Goal: Register for event/course

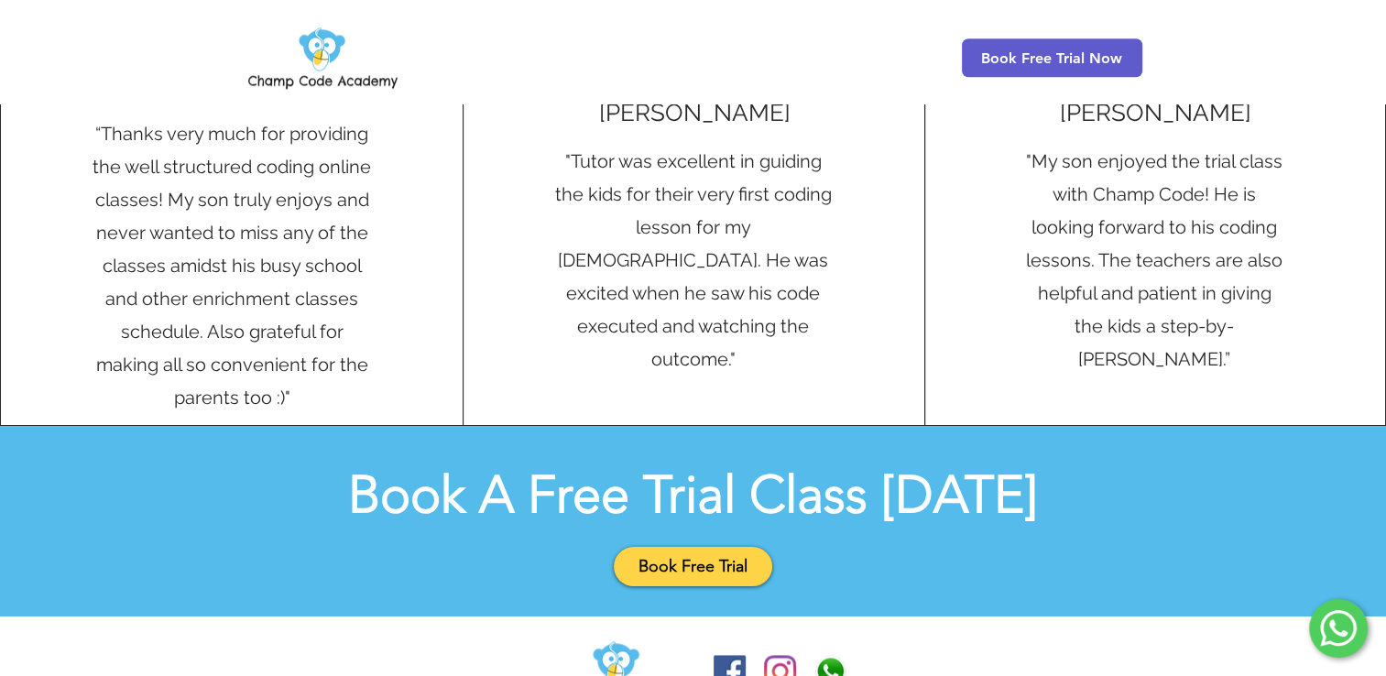
scroll to position [2079, 0]
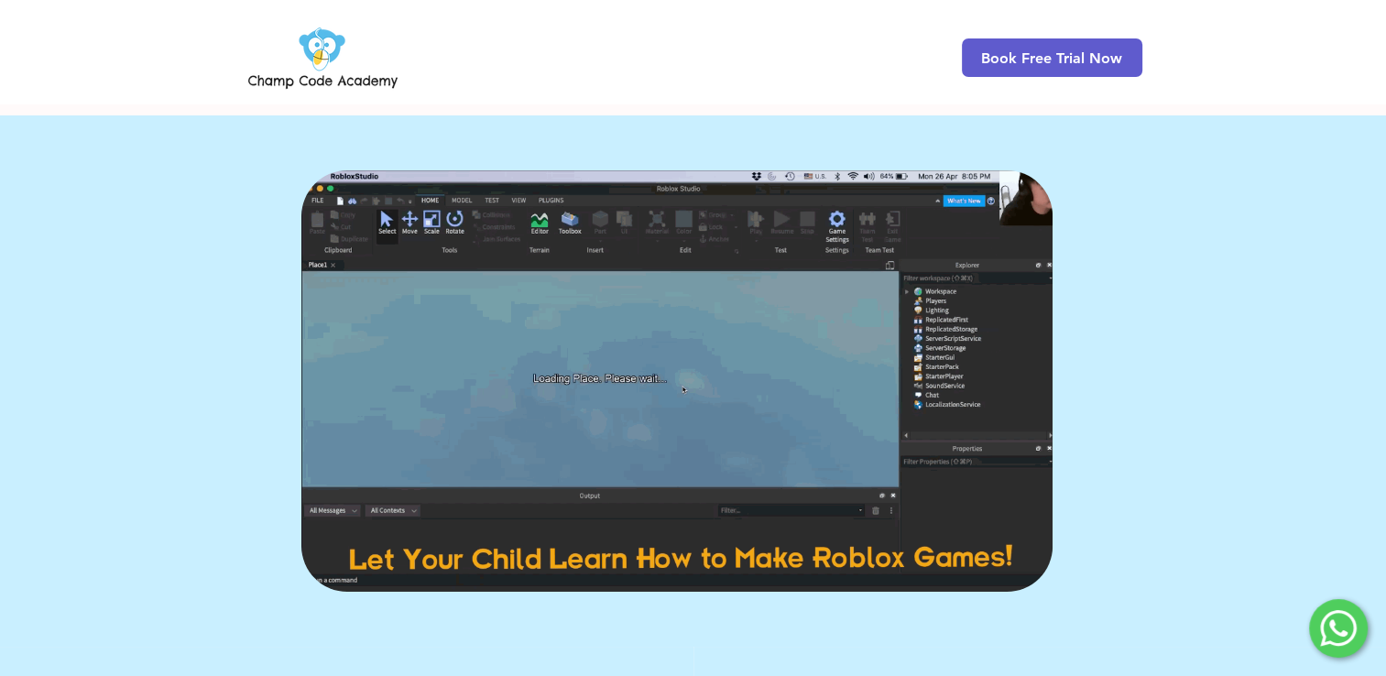
click at [716, 457] on img at bounding box center [676, 380] width 751 height 421
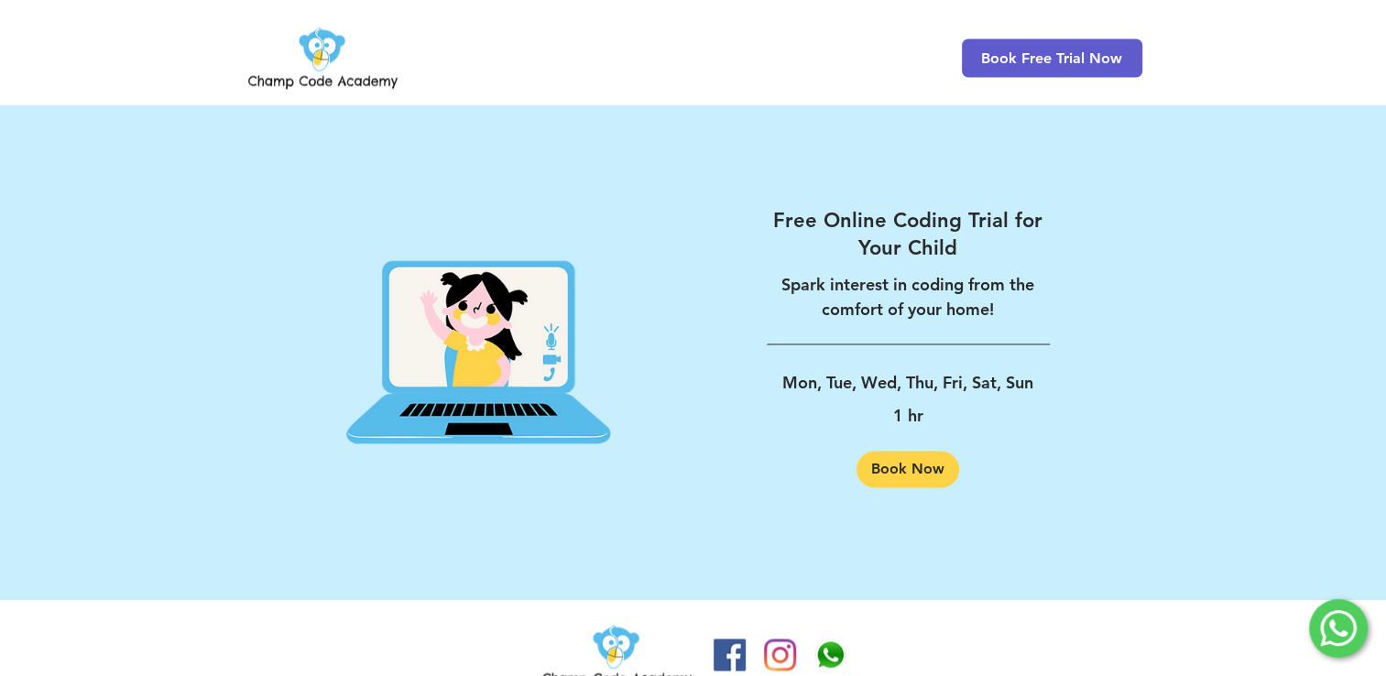
scroll to position [2933, 0]
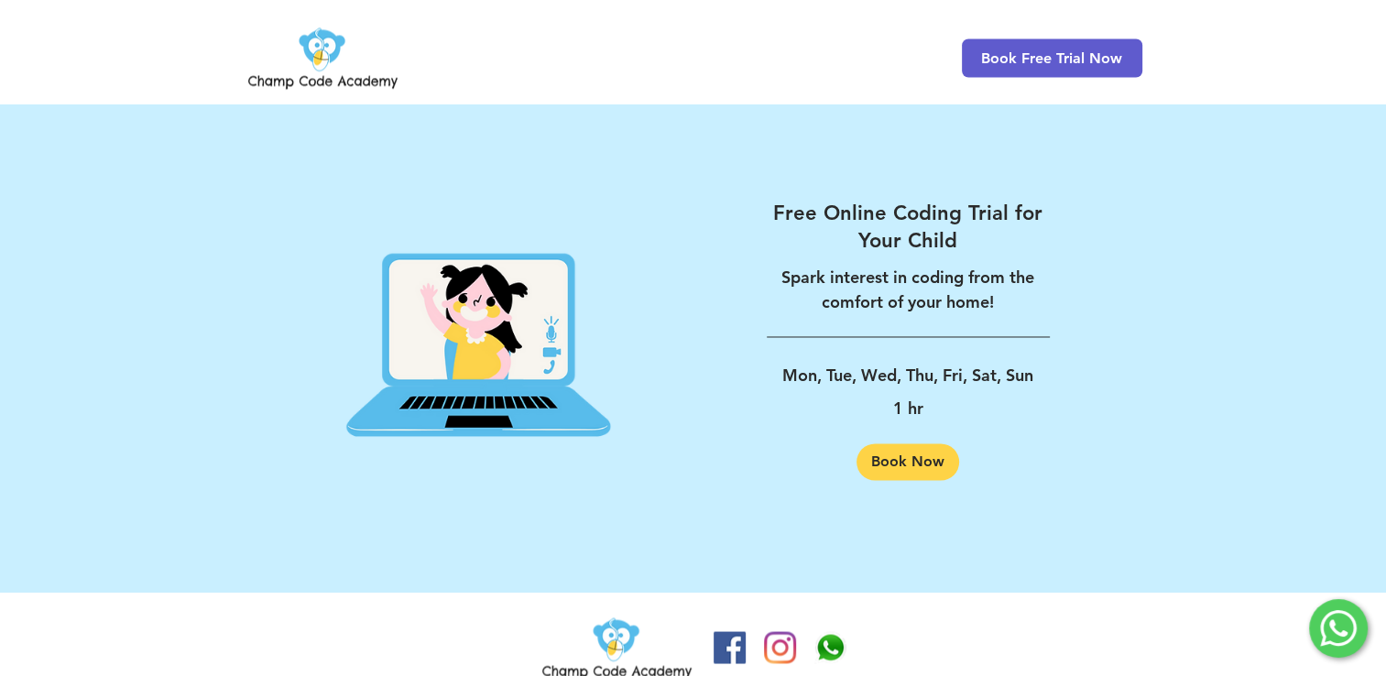
click at [1012, 655] on div at bounding box center [693, 650] width 1386 height 115
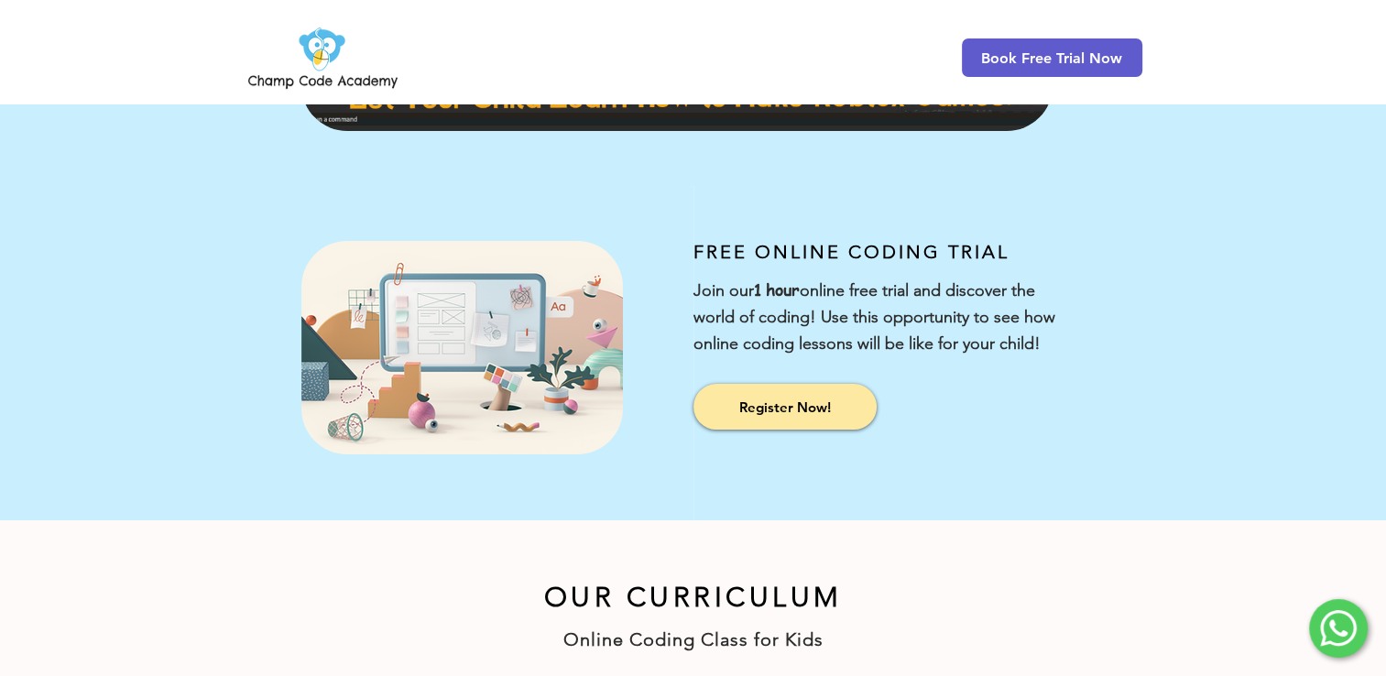
scroll to position [454, 0]
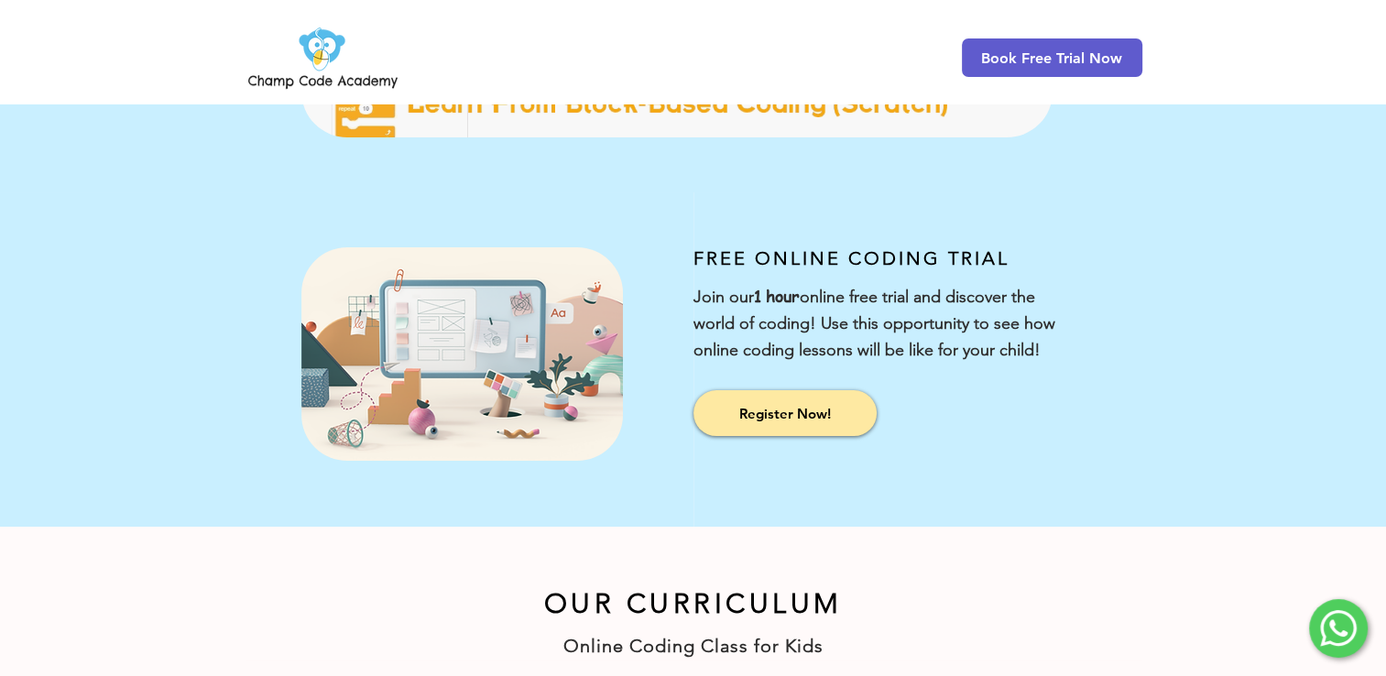
click at [962, 269] on div at bounding box center [1041, 359] width 694 height 334
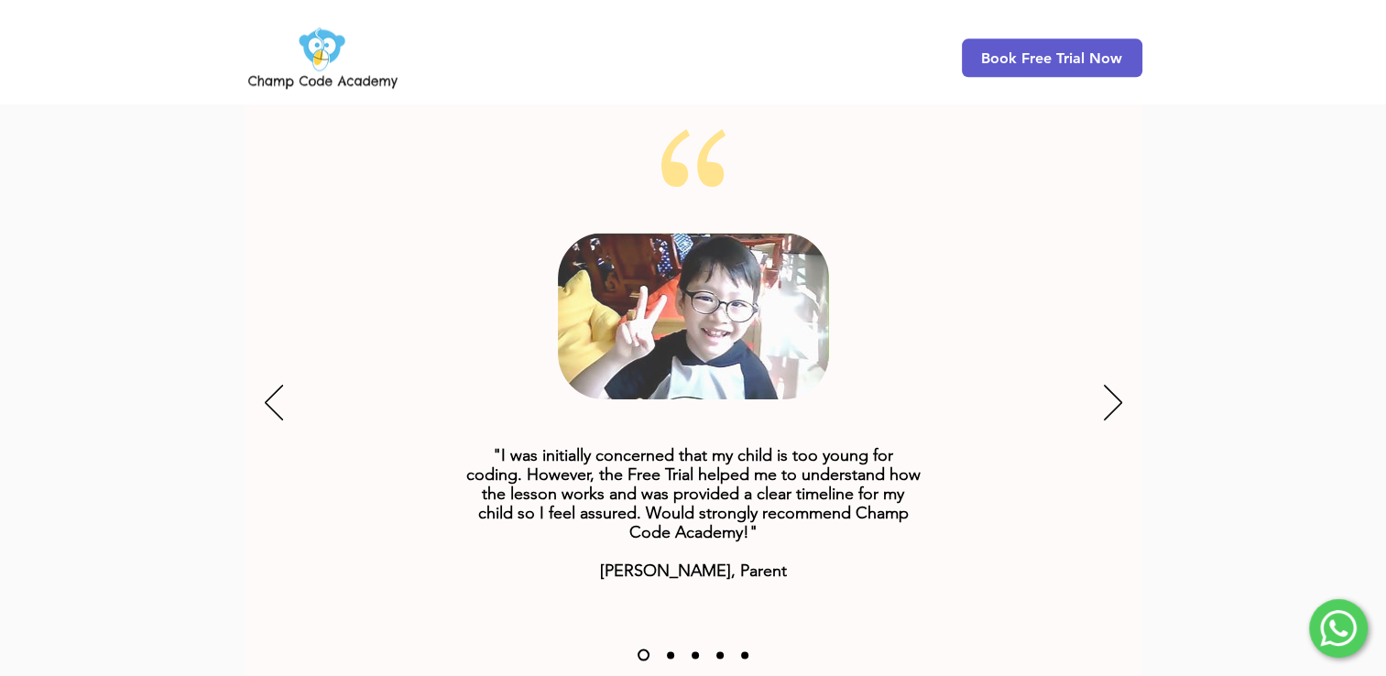
scroll to position [2295, 0]
click at [1099, 347] on div "Slideshow" at bounding box center [694, 402] width 898 height 550
click at [1127, 359] on div "Slideshow" at bounding box center [694, 402] width 898 height 550
click at [1114, 383] on icon "Next" at bounding box center [1113, 401] width 18 height 36
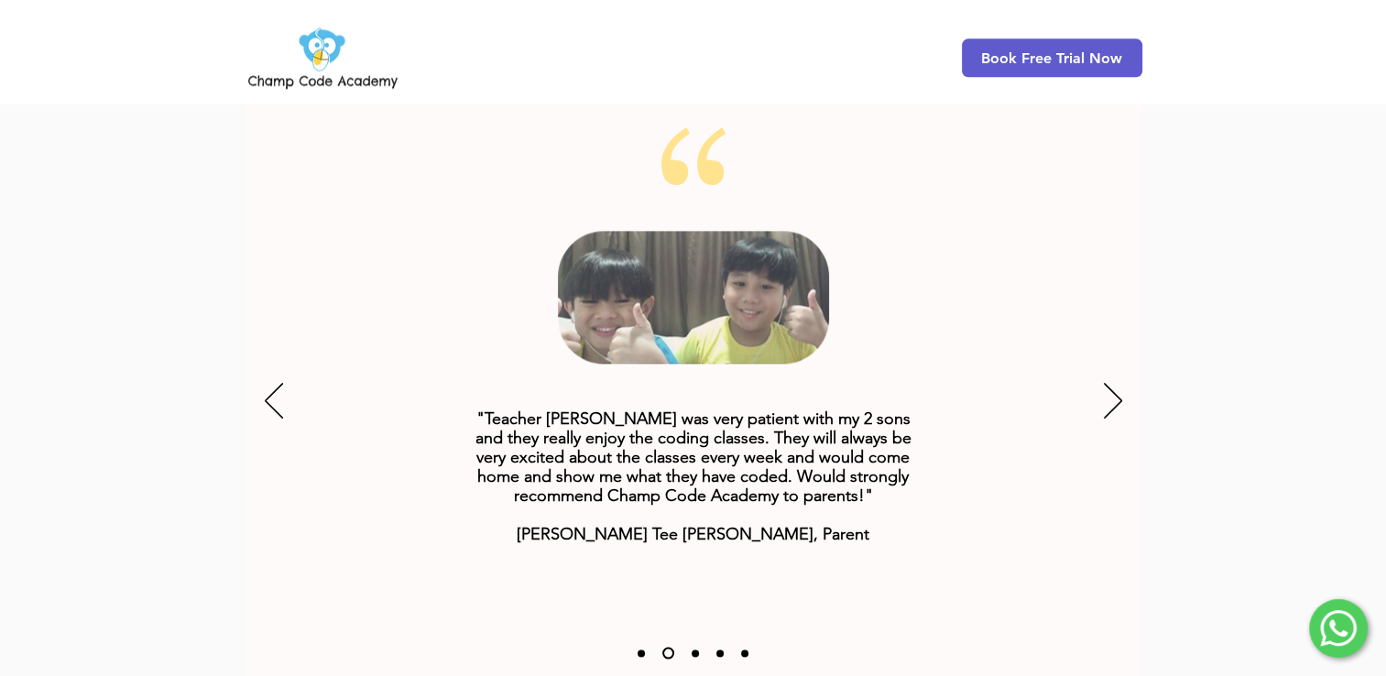
click at [1098, 379] on div "Slideshow" at bounding box center [694, 402] width 898 height 550
click at [1110, 383] on icon "Next" at bounding box center [1113, 401] width 18 height 36
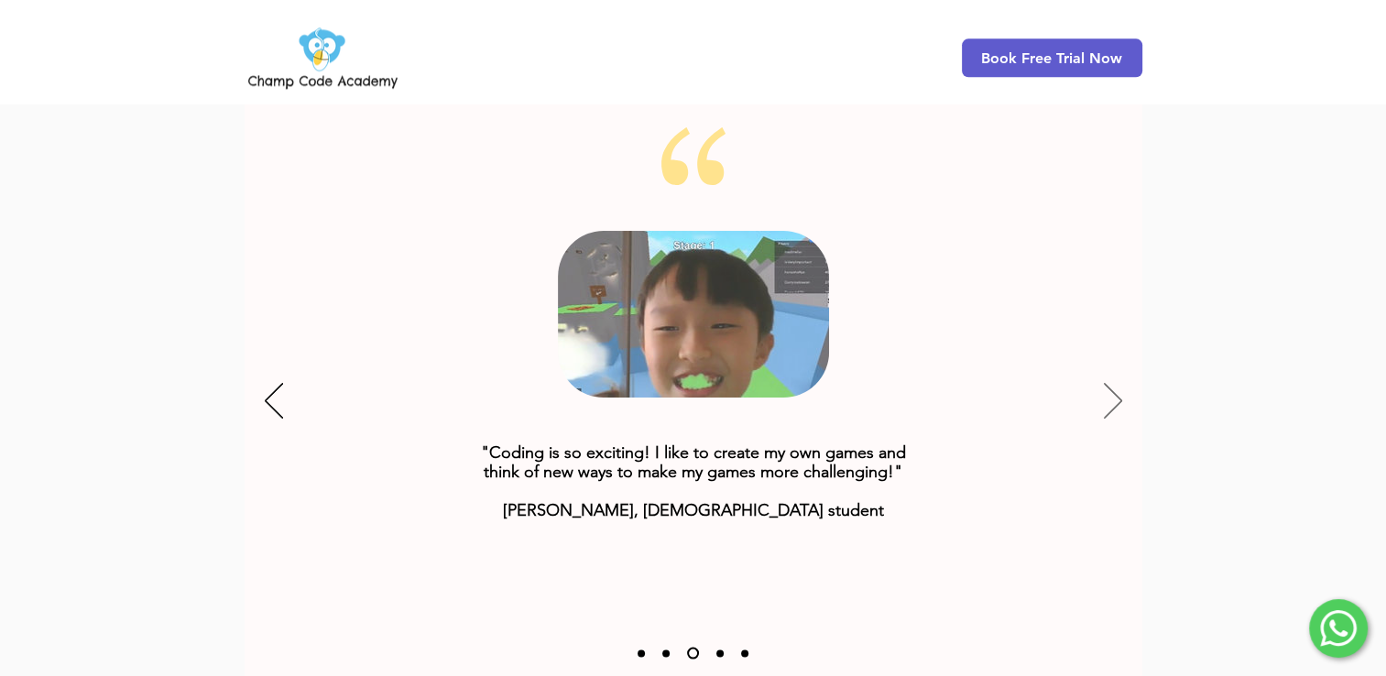
click at [1110, 383] on icon "Next" at bounding box center [1113, 401] width 18 height 36
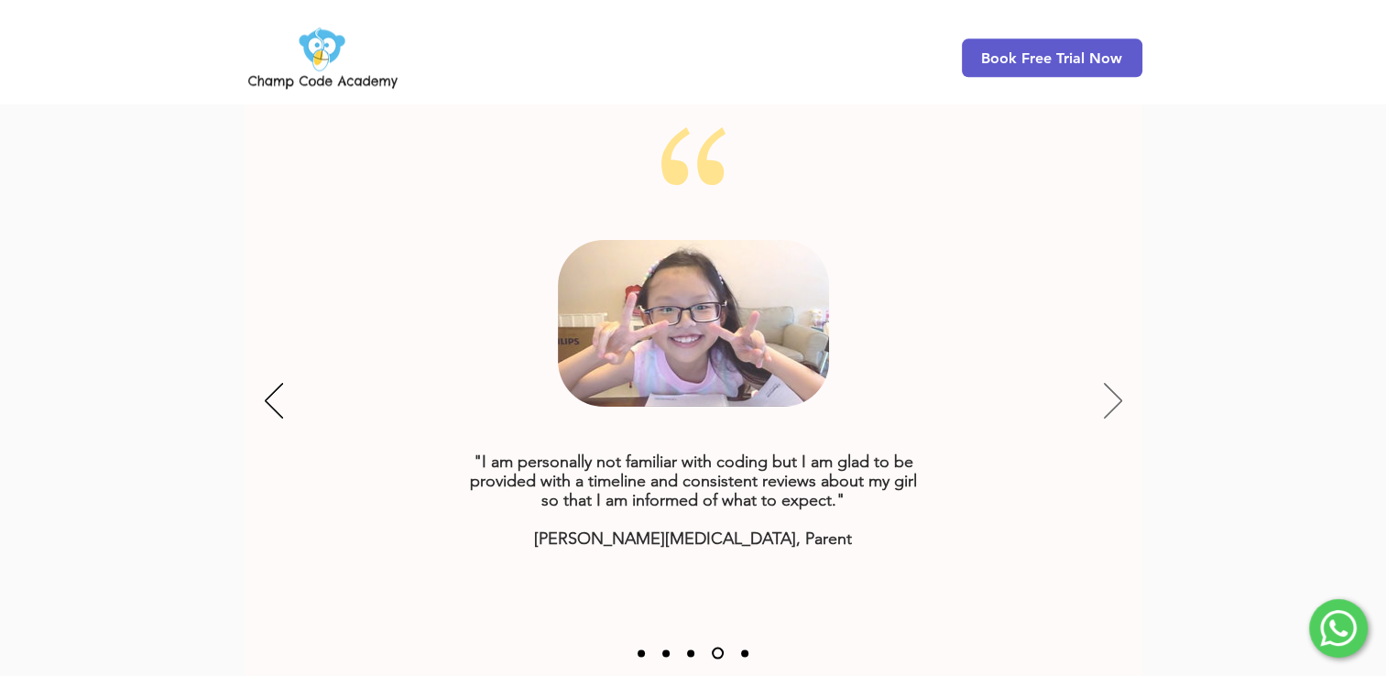
click at [1110, 383] on icon "Next" at bounding box center [1113, 401] width 18 height 36
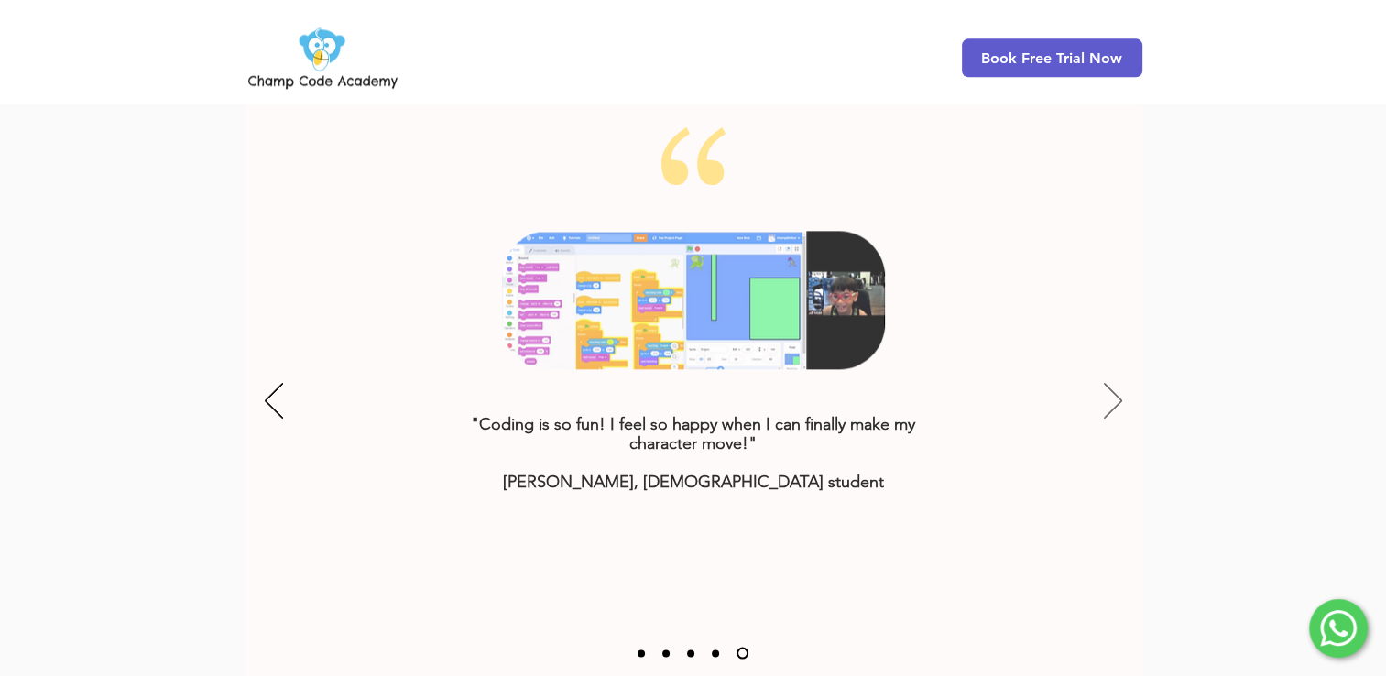
click at [1110, 383] on icon "Next" at bounding box center [1113, 401] width 18 height 36
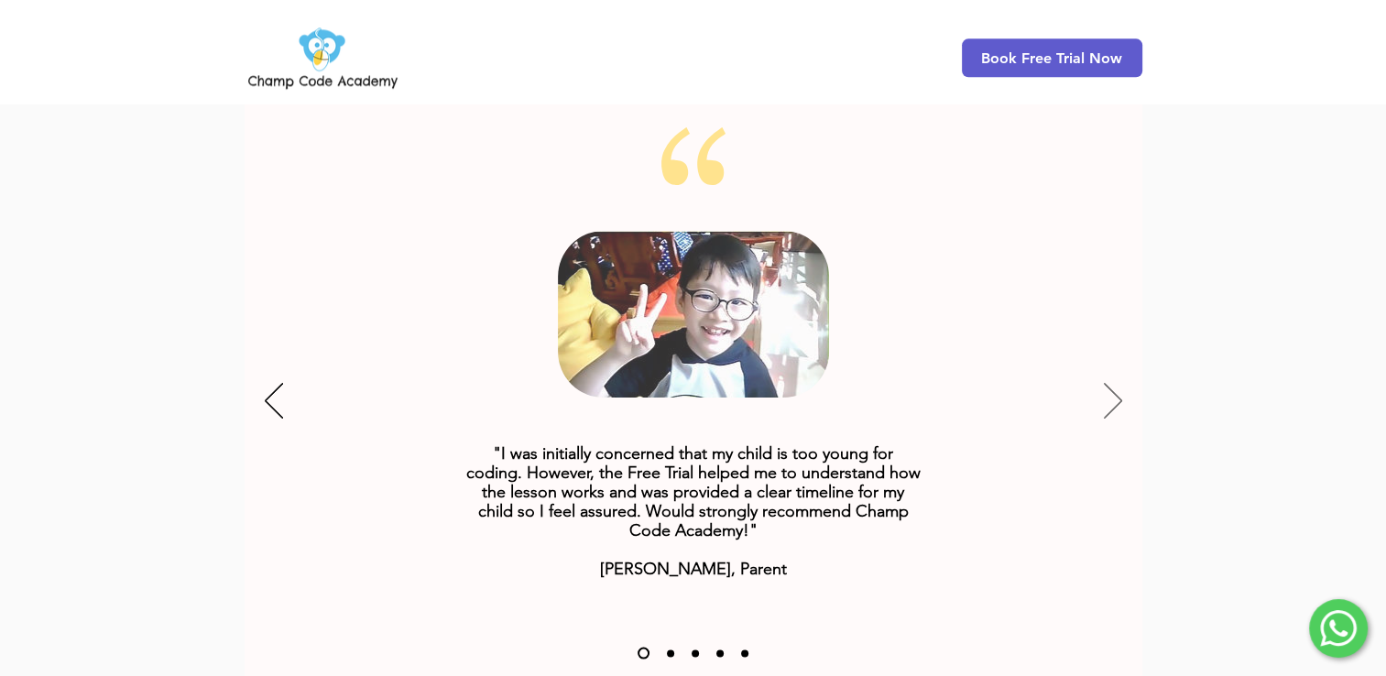
click at [1110, 383] on icon "Next" at bounding box center [1113, 401] width 18 height 36
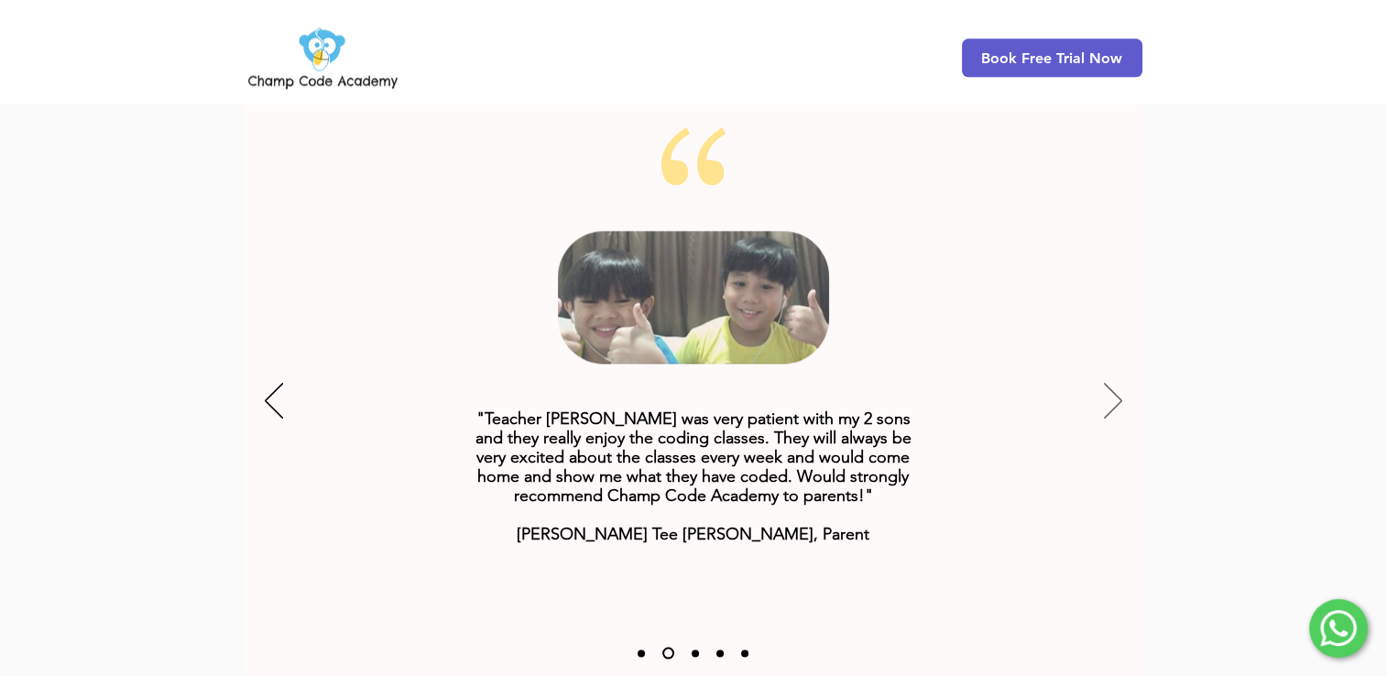
click at [1110, 383] on icon "Next" at bounding box center [1113, 401] width 18 height 36
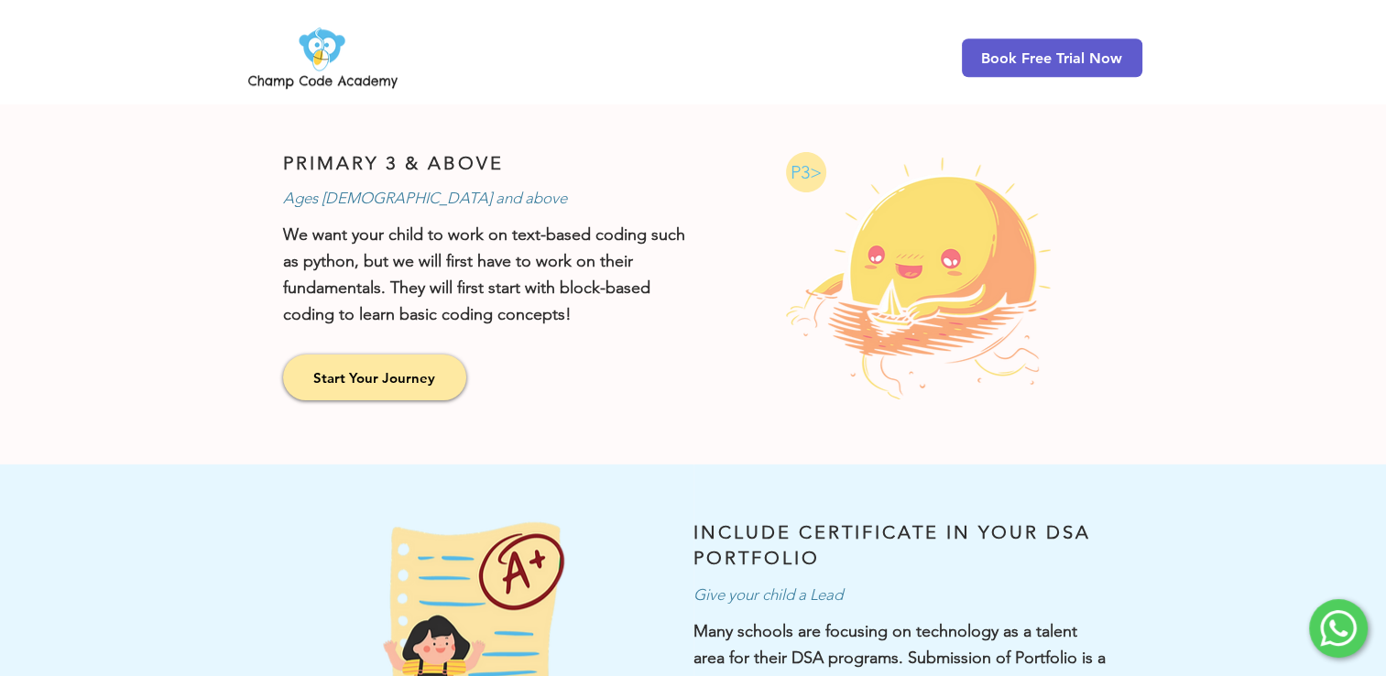
scroll to position [1392, 0]
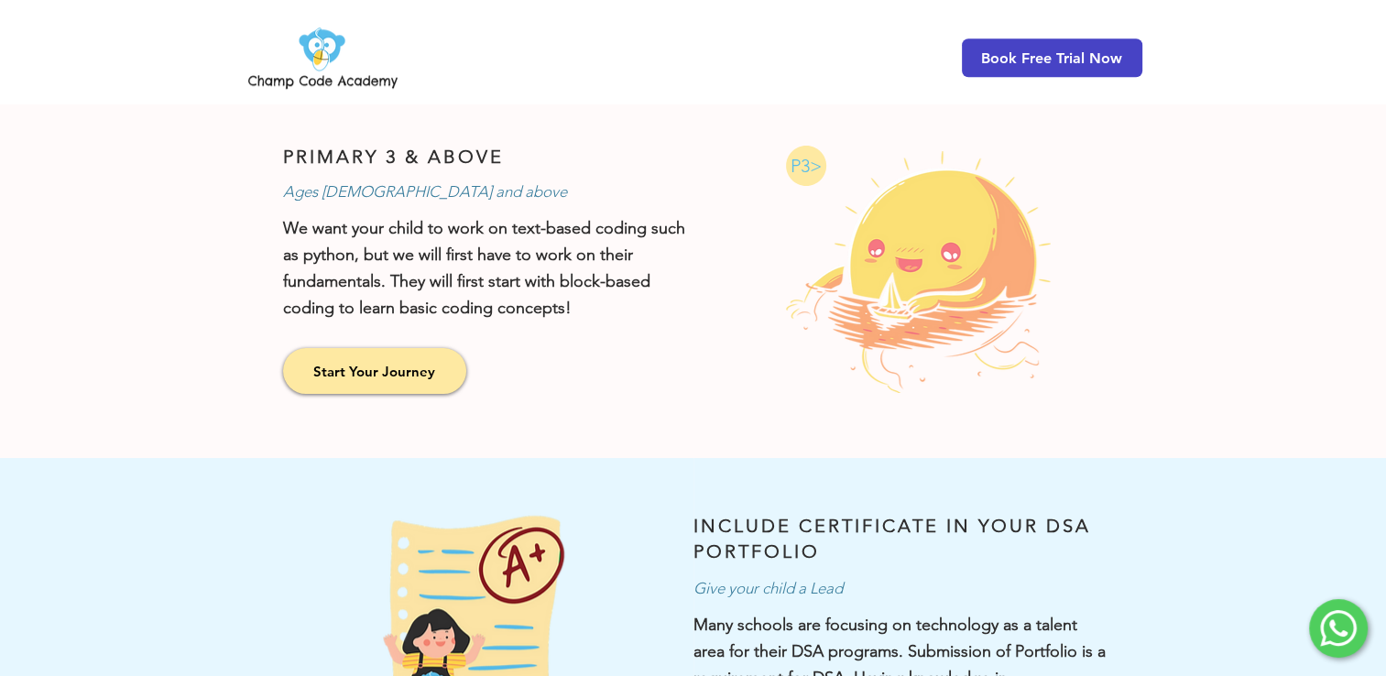
drag, startPoint x: 1058, startPoint y: 87, endPoint x: 1057, endPoint y: 40, distance: 46.7
click at [1057, 40] on div "Book Free Trial Now" at bounding box center [693, 52] width 1386 height 104
click at [1057, 40] on span "Book Free Trial Now" at bounding box center [1052, 57] width 180 height 38
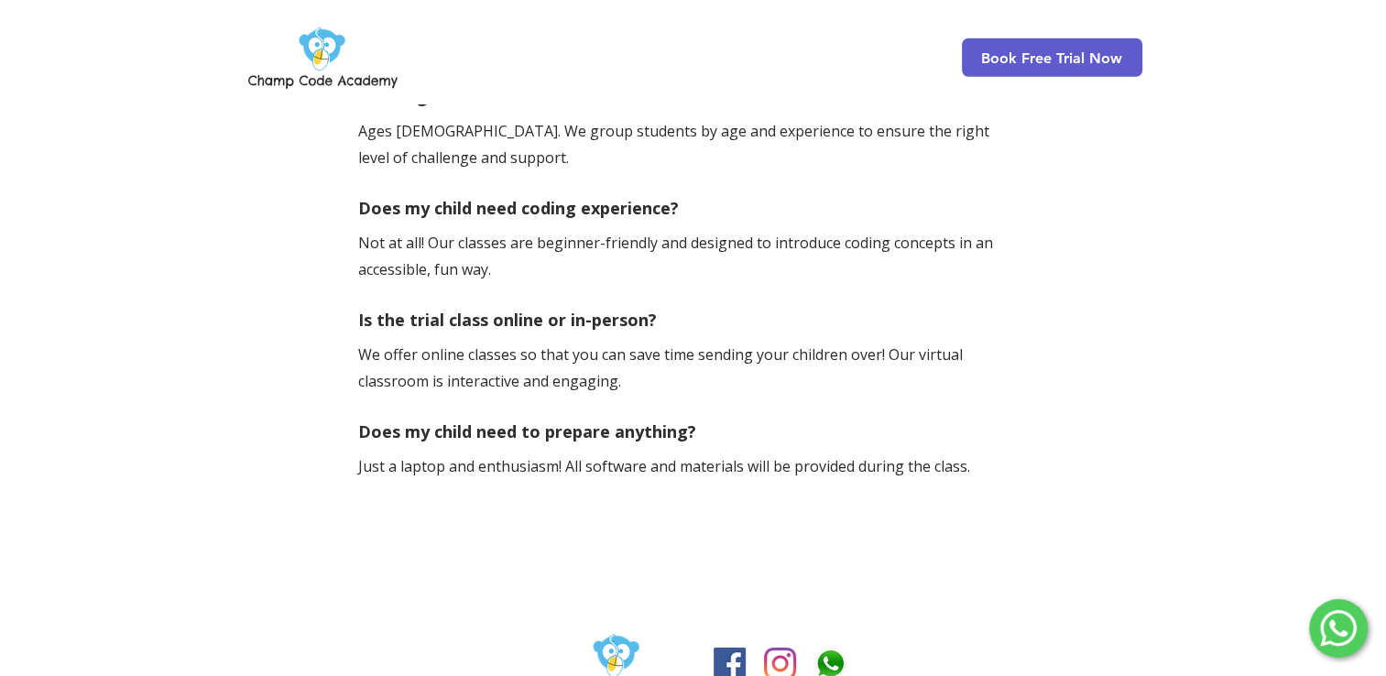
scroll to position [5576, 0]
